Goal: Information Seeking & Learning: Learn about a topic

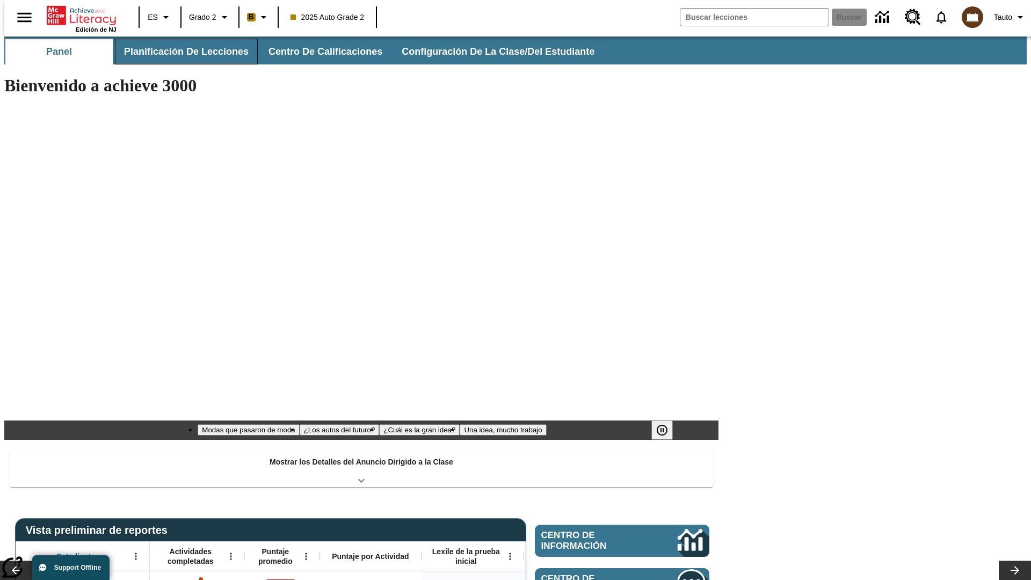
click at [180, 52] on span "Planificación de lecciones" at bounding box center [186, 52] width 125 height 12
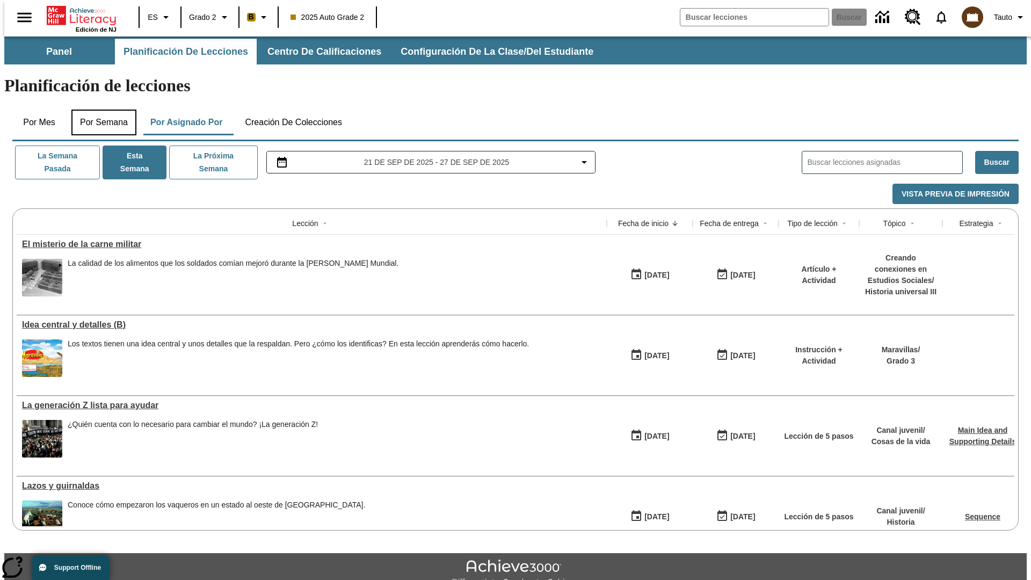
click at [100, 109] on button "Por semana" at bounding box center [103, 122] width 65 height 26
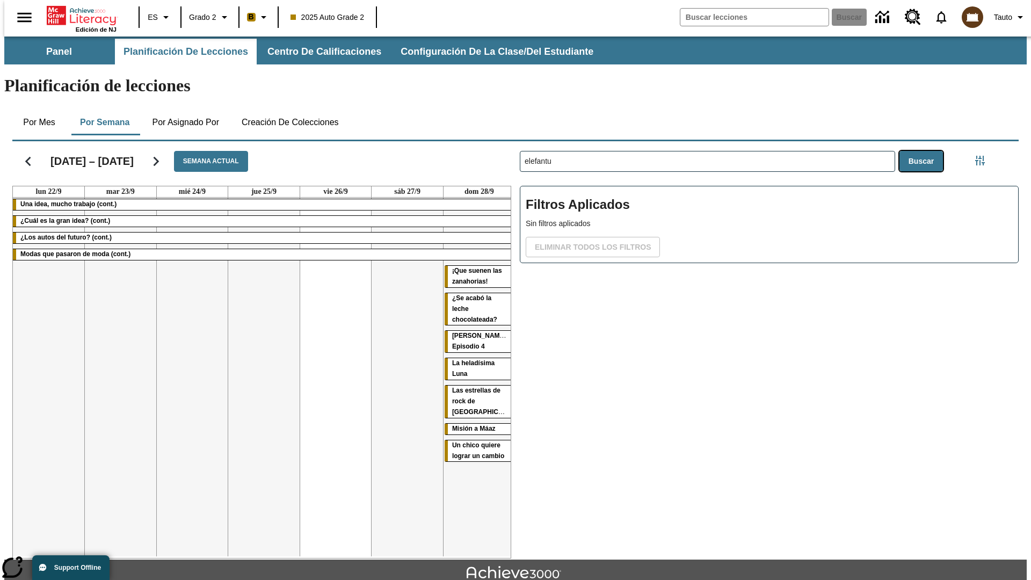
click at [923, 151] on button "Buscar" at bounding box center [920, 161] width 43 height 21
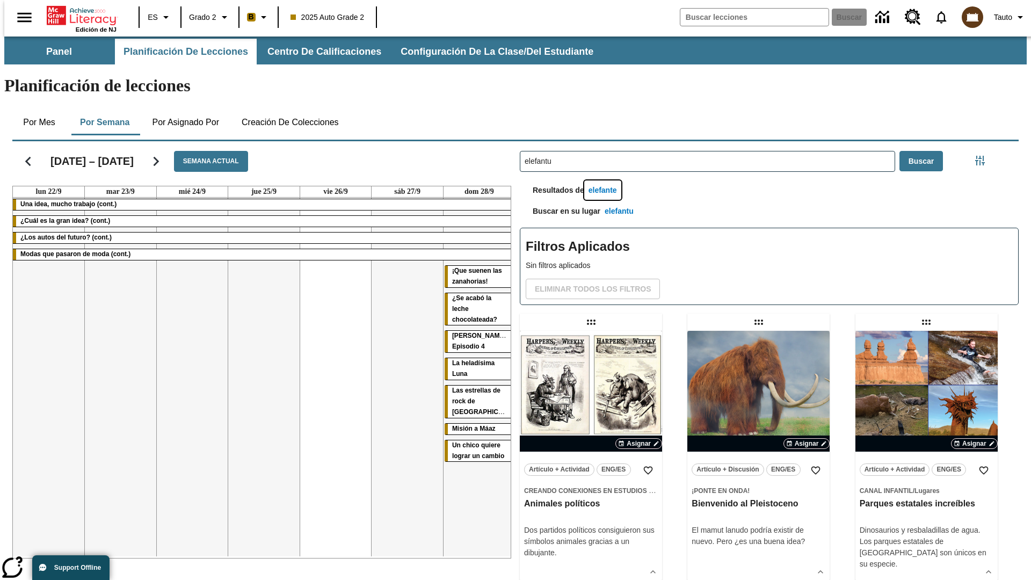
click at [604, 180] on button "elefante" at bounding box center [602, 190] width 37 height 20
type input "elefante"
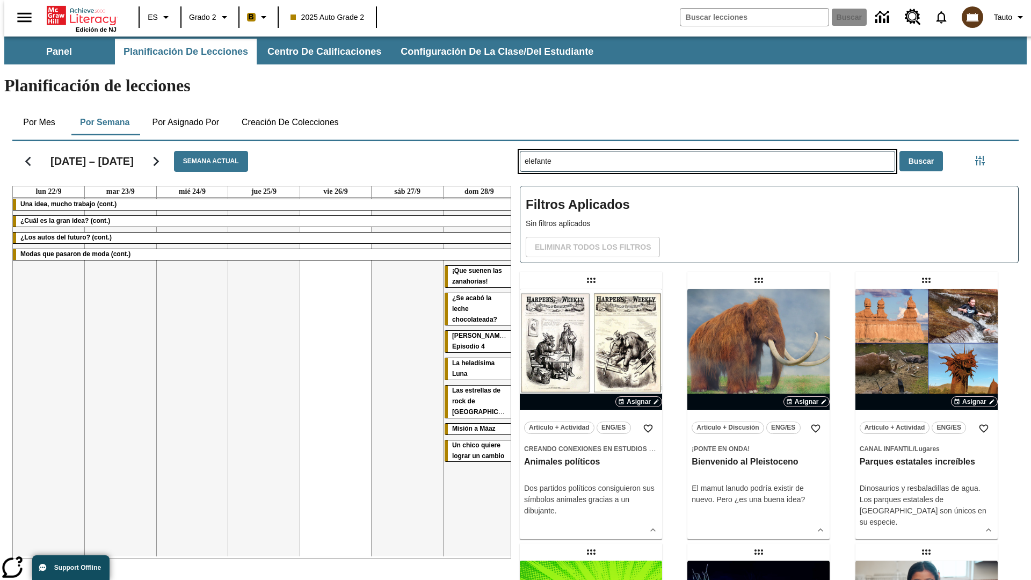
type input "elefantu"
